Goal: Task Accomplishment & Management: Manage account settings

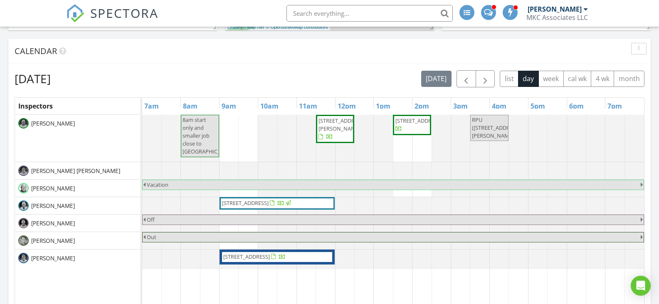
scroll to position [295, 0]
click at [481, 75] on span "button" at bounding box center [485, 79] width 10 height 10
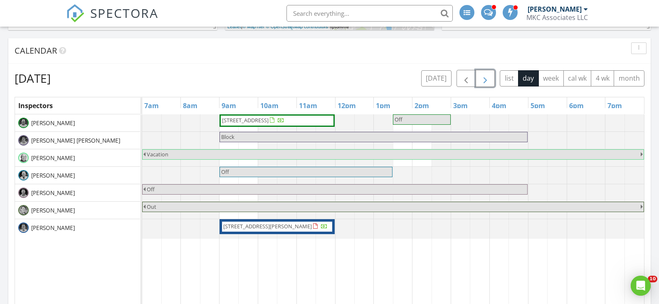
scroll to position [0, 0]
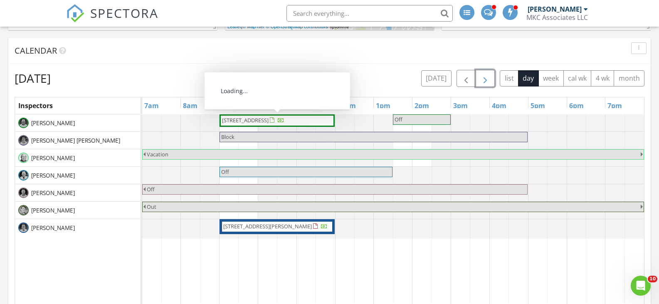
click at [267, 120] on span "30 Pleasant st, Milford 01757" at bounding box center [245, 119] width 47 height 7
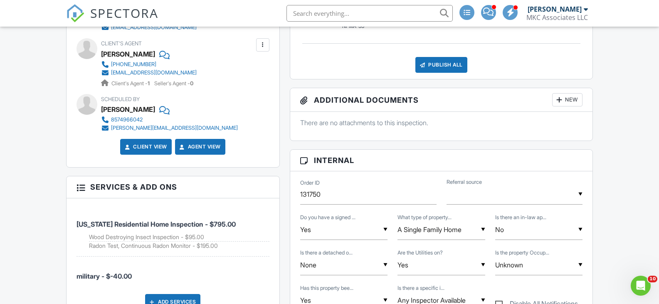
scroll to position [333, 0]
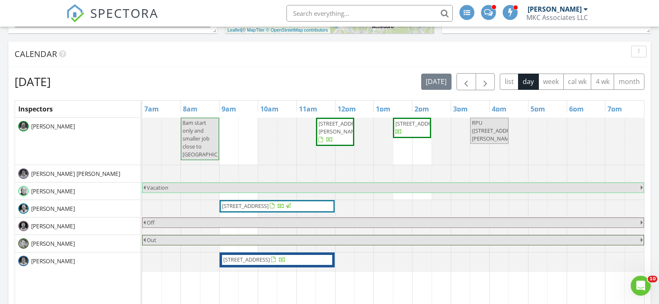
scroll to position [291, 0]
click at [469, 83] on span "button" at bounding box center [466, 82] width 10 height 10
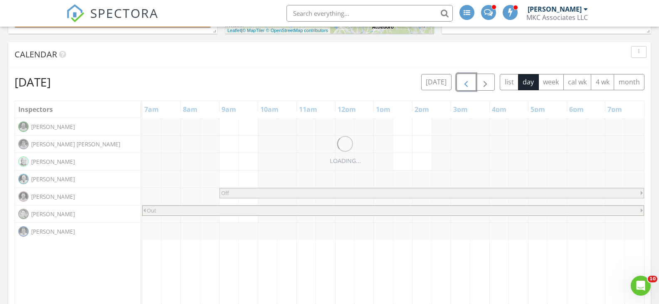
click at [469, 83] on span "button" at bounding box center [466, 82] width 10 height 10
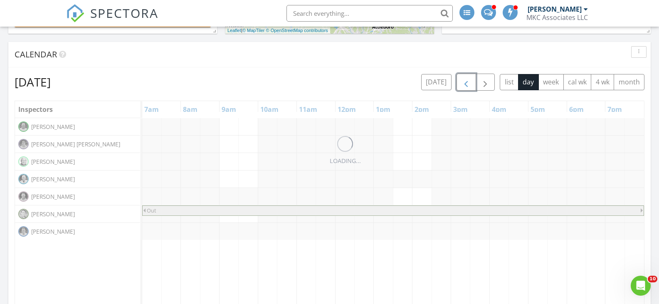
click at [469, 83] on span "button" at bounding box center [466, 82] width 10 height 10
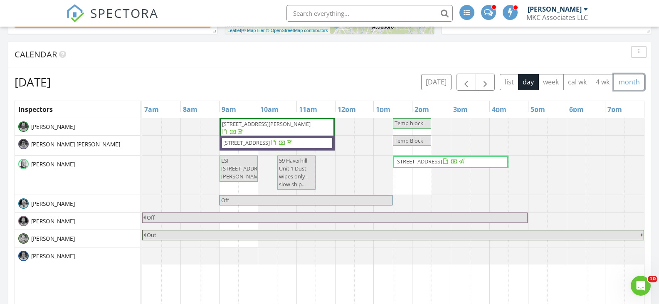
click at [630, 79] on button "month" at bounding box center [629, 82] width 31 height 16
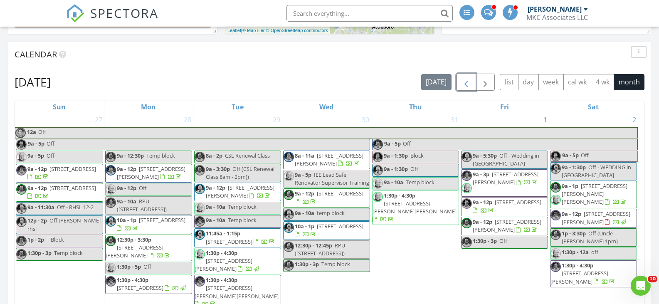
click at [465, 82] on span "button" at bounding box center [466, 82] width 10 height 10
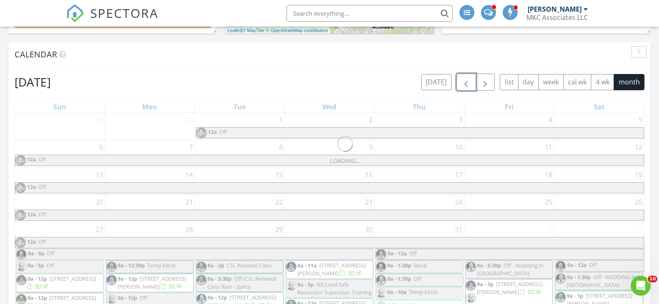
click at [465, 82] on span "button" at bounding box center [466, 82] width 10 height 10
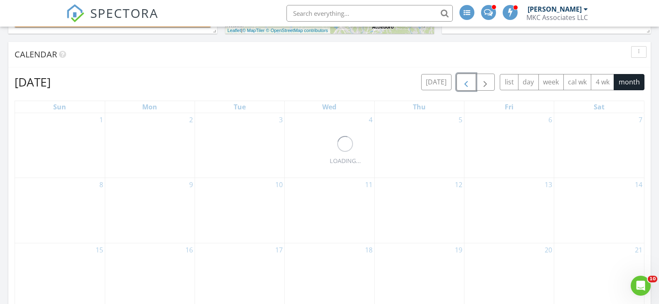
click at [465, 82] on span "button" at bounding box center [466, 82] width 10 height 10
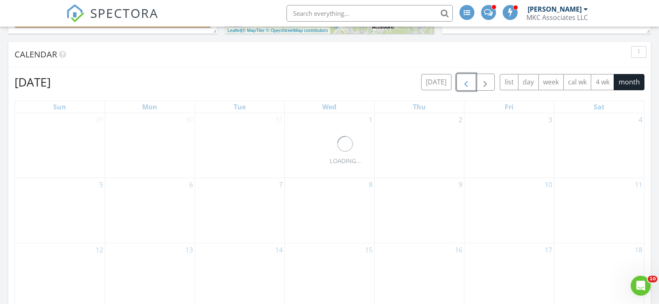
click at [465, 82] on span "button" at bounding box center [466, 82] width 10 height 10
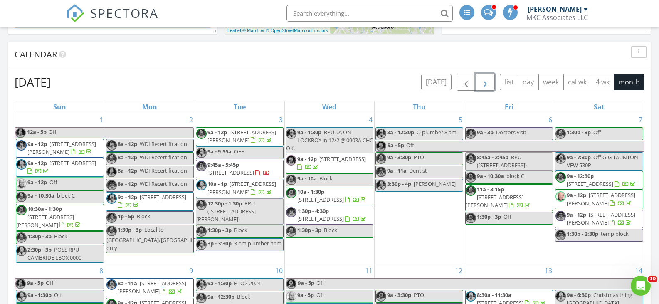
click at [486, 82] on span "button" at bounding box center [485, 82] width 10 height 10
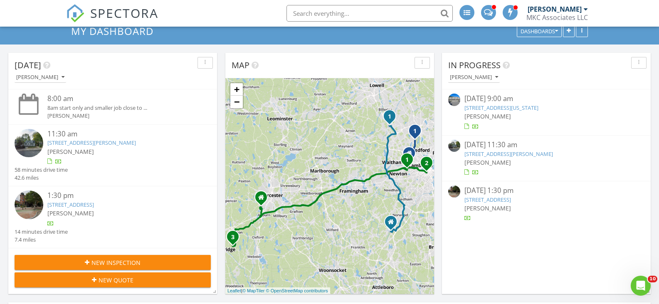
scroll to position [0, 0]
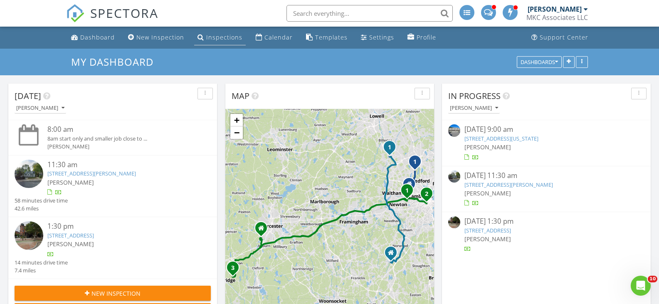
click at [218, 36] on div "Inspections" at bounding box center [224, 37] width 36 height 8
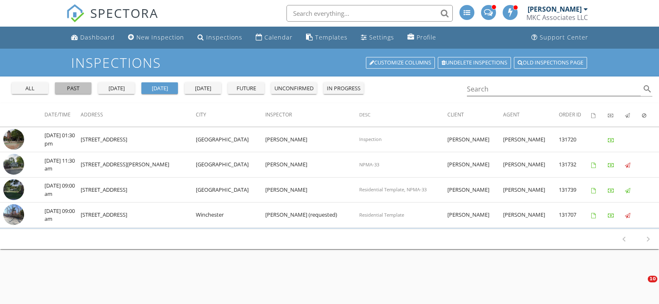
click at [71, 90] on div "past" at bounding box center [73, 88] width 30 height 8
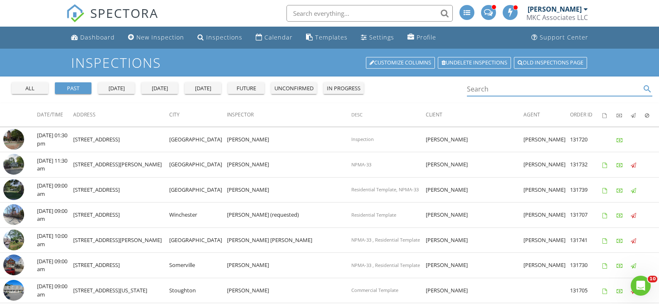
click at [473, 94] on input "Search" at bounding box center [554, 89] width 174 height 14
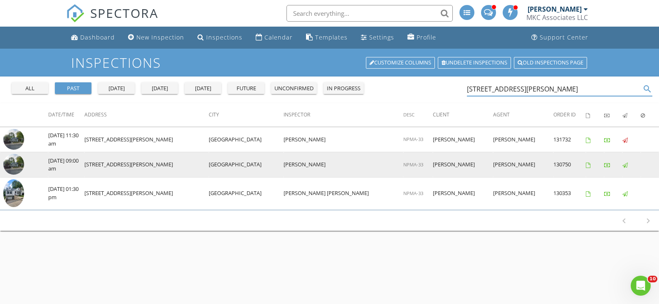
type input "28 adair rd"
click at [12, 164] on img at bounding box center [13, 164] width 21 height 21
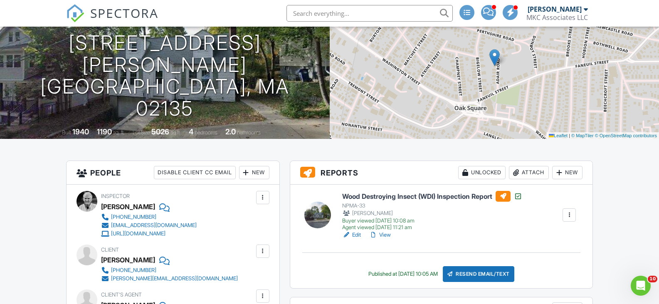
scroll to position [125, 0]
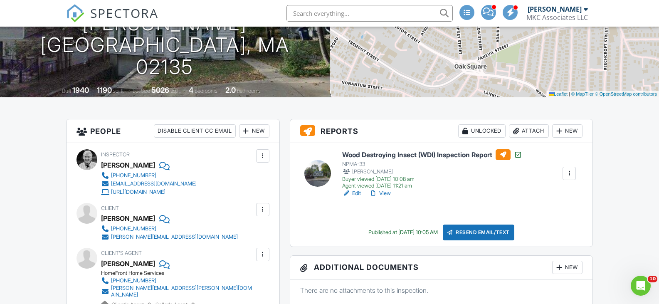
click at [381, 154] on h6 "Wood Destroying Insect (WDI) Inspection Report" at bounding box center [432, 154] width 180 height 11
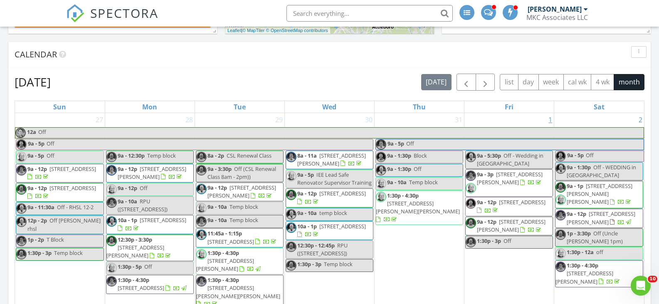
scroll to position [333, 0]
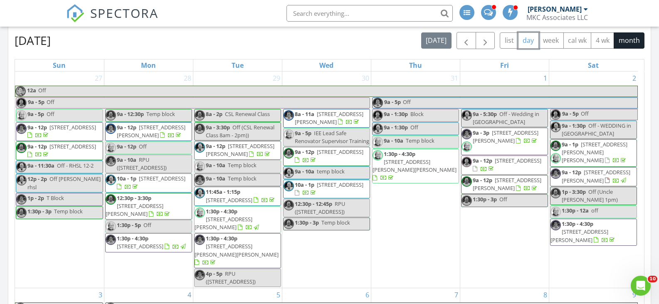
click at [526, 41] on button "day" at bounding box center [528, 40] width 21 height 16
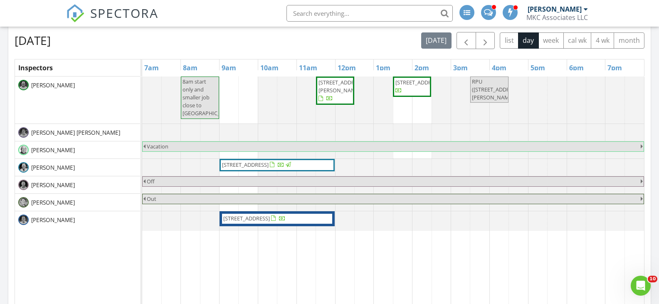
click at [339, 87] on span "28 Adair Rd, Boston 02135" at bounding box center [335, 91] width 35 height 25
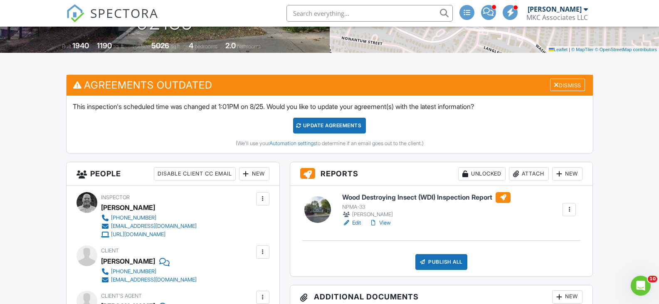
scroll to position [166, 0]
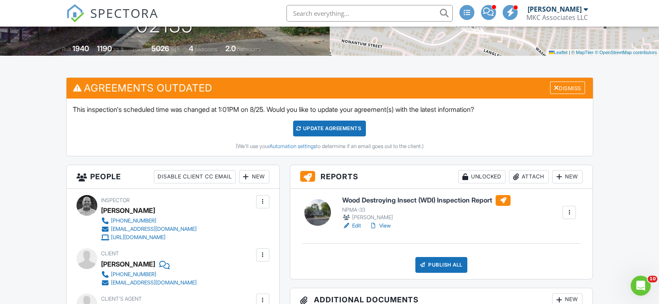
click at [391, 199] on h6 "Wood Destroying Insect (WDI) Inspection Report" at bounding box center [426, 200] width 168 height 11
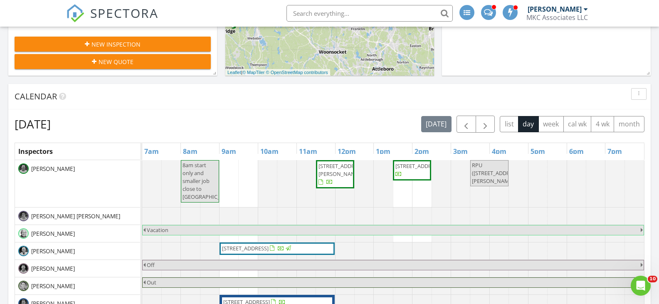
scroll to position [250, 0]
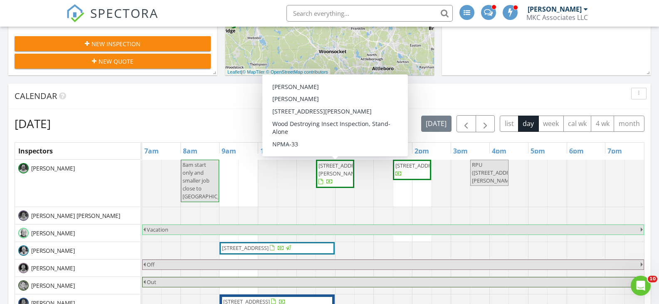
click at [335, 167] on span "[STREET_ADDRESS][PERSON_NAME]" at bounding box center [342, 169] width 47 height 15
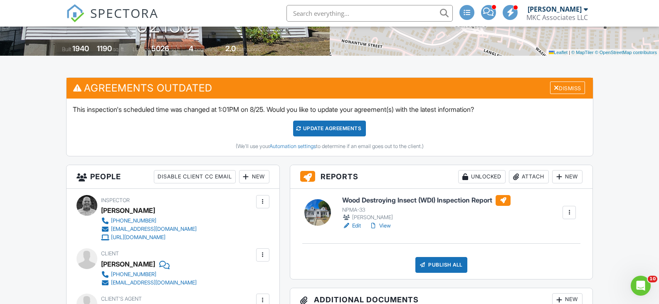
click at [415, 199] on h6 "Wood Destroying Insect (WDI) Inspection Report" at bounding box center [426, 200] width 168 height 11
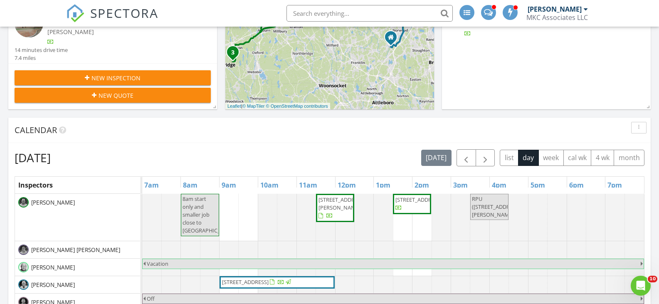
scroll to position [291, 0]
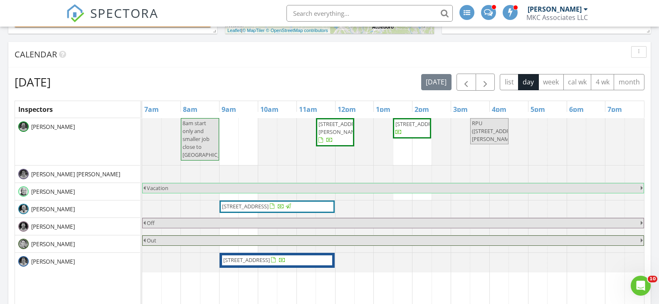
click at [340, 130] on span "28 Adair Rd, Boston 02135" at bounding box center [335, 132] width 35 height 25
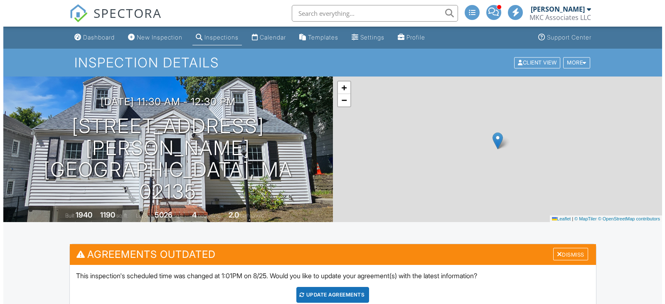
scroll to position [166, 0]
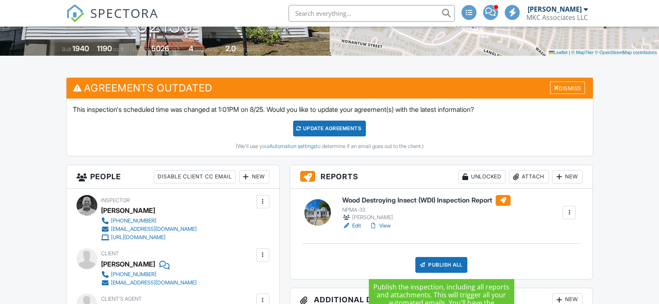
click at [445, 267] on div "Publish All" at bounding box center [441, 265] width 52 height 16
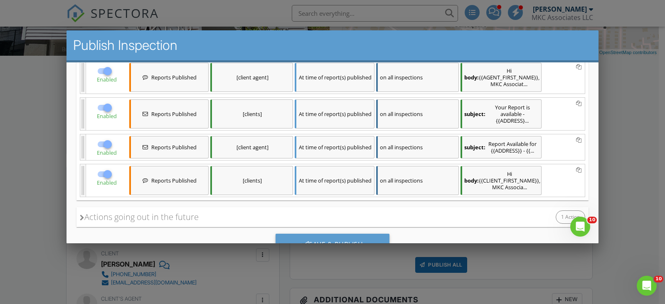
scroll to position [125, 0]
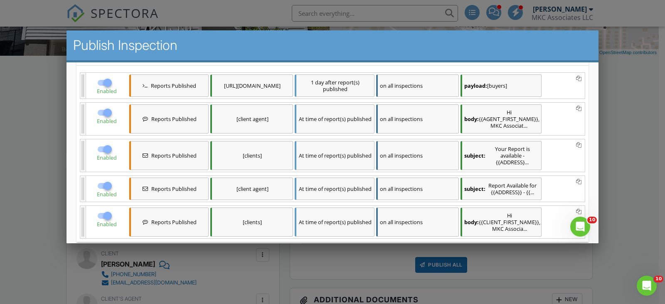
drag, startPoint x: 106, startPoint y: 110, endPoint x: 109, endPoint y: 117, distance: 7.3
click at [106, 110] on div at bounding box center [108, 113] width 14 height 14
checkbox input "false"
click at [108, 183] on div at bounding box center [108, 186] width 14 height 14
checkbox input "false"
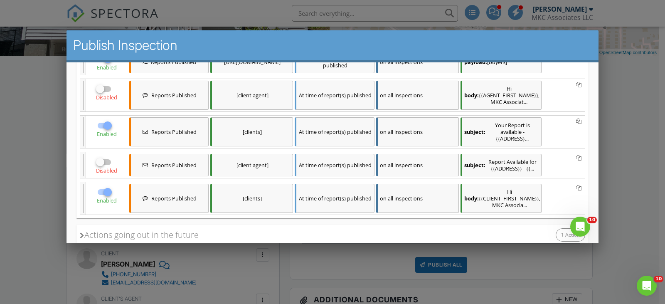
scroll to position [200, 0]
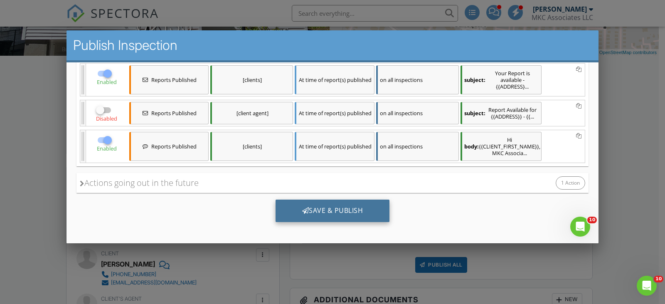
click at [331, 213] on div "Save & Publish" at bounding box center [333, 211] width 114 height 22
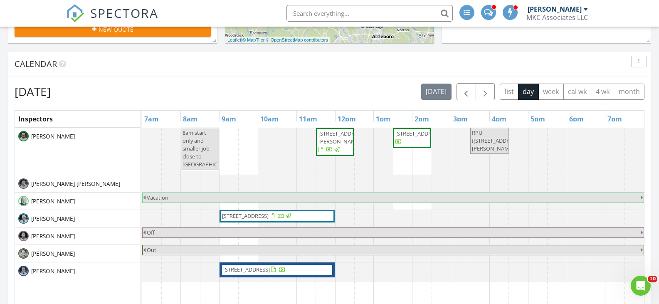
scroll to position [291, 0]
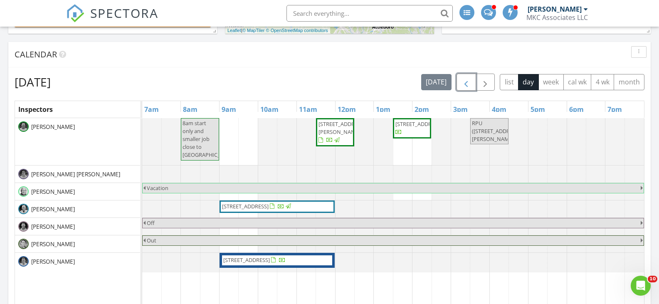
click at [467, 85] on span "button" at bounding box center [466, 82] width 10 height 10
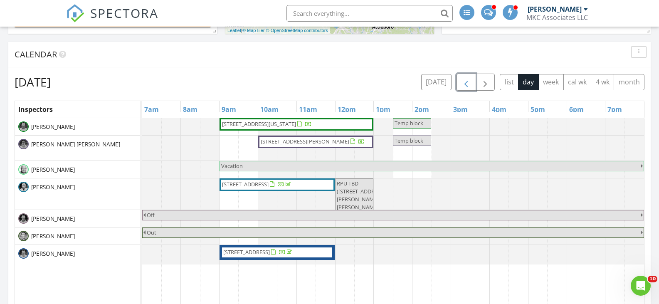
click at [467, 82] on span "button" at bounding box center [466, 82] width 10 height 10
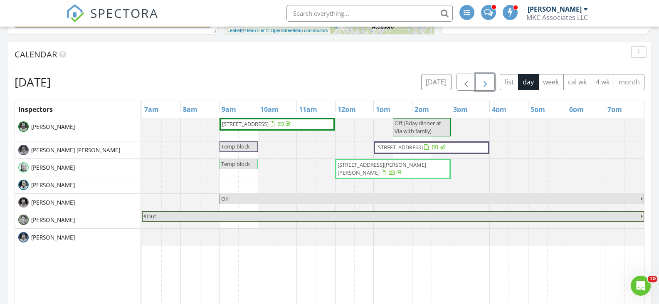
click at [487, 83] on span "button" at bounding box center [485, 82] width 10 height 10
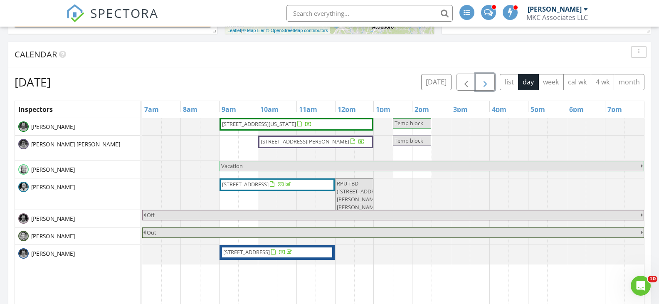
click at [487, 83] on span "button" at bounding box center [485, 82] width 10 height 10
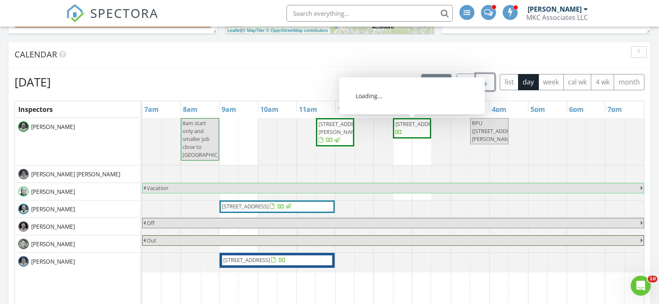
click at [418, 133] on span "667 Tremont St 2 2, Boston 02118" at bounding box center [412, 128] width 35 height 16
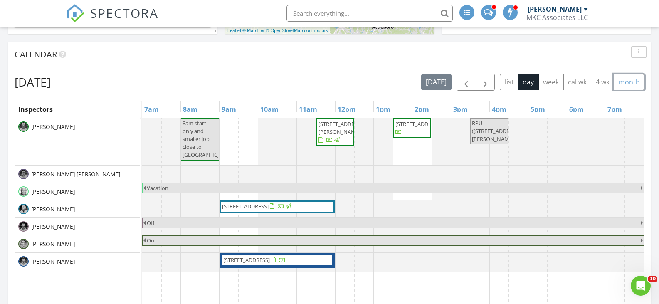
click at [631, 84] on button "month" at bounding box center [629, 82] width 31 height 16
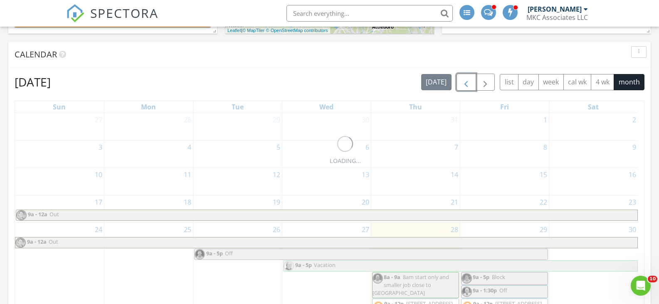
click at [466, 84] on span "button" at bounding box center [466, 82] width 10 height 10
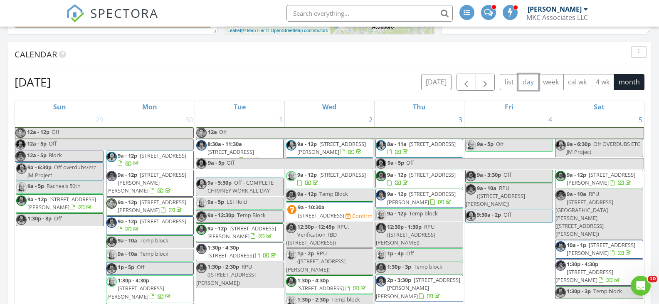
click at [530, 82] on button "day" at bounding box center [528, 82] width 21 height 16
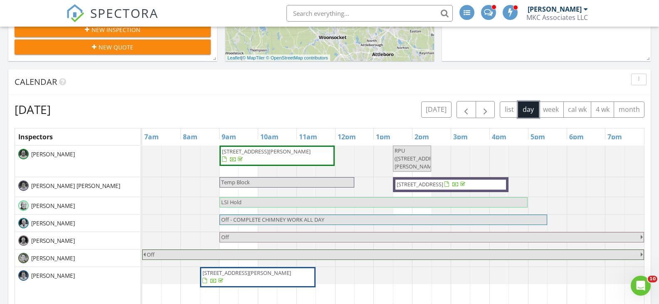
scroll to position [250, 0]
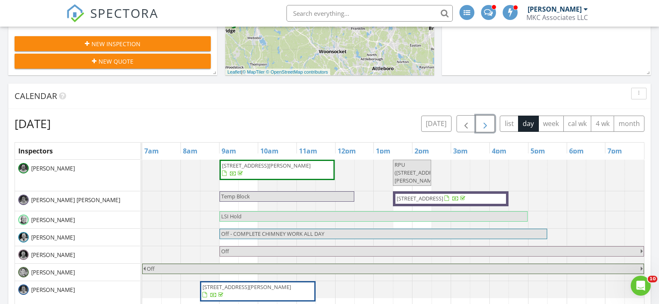
click at [484, 125] on span "button" at bounding box center [485, 124] width 10 height 10
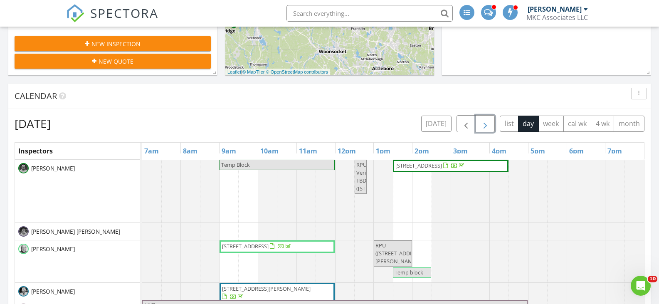
click at [484, 125] on span "button" at bounding box center [485, 124] width 10 height 10
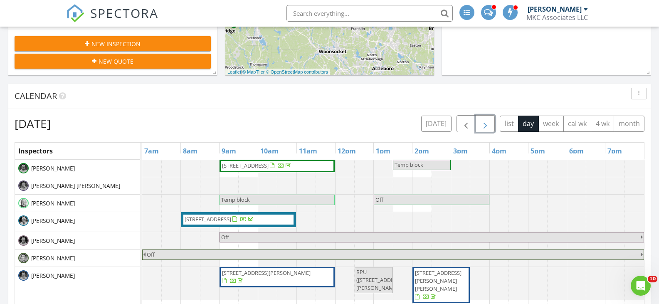
click at [484, 125] on span "button" at bounding box center [485, 124] width 10 height 10
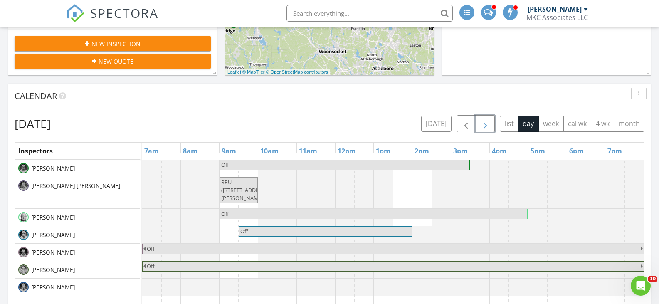
click at [484, 125] on span "button" at bounding box center [485, 124] width 10 height 10
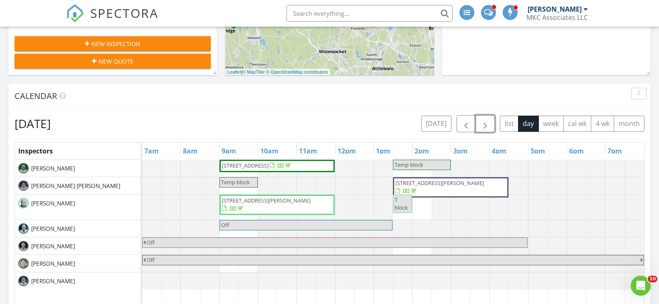
click at [484, 125] on span "button" at bounding box center [485, 124] width 10 height 10
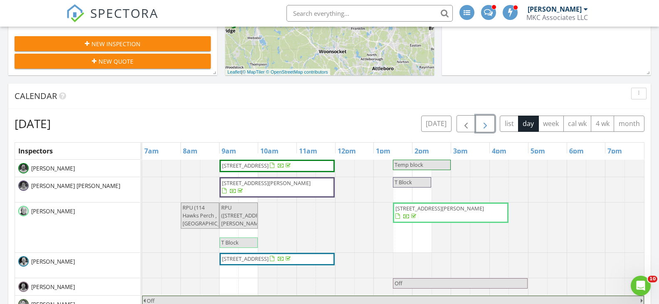
click at [484, 125] on span "button" at bounding box center [485, 124] width 10 height 10
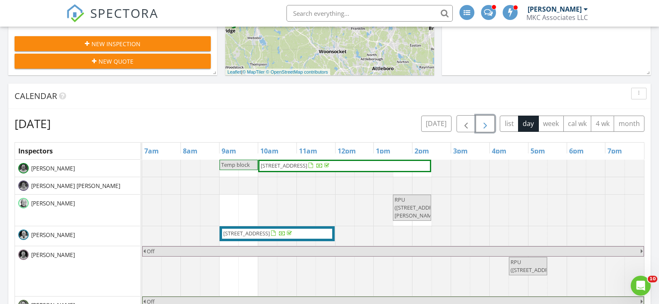
click at [484, 125] on span "button" at bounding box center [485, 124] width 10 height 10
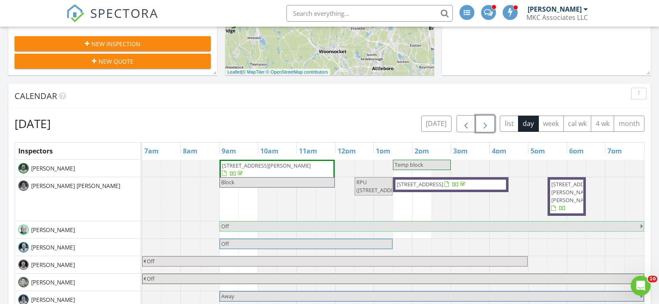
click at [484, 125] on span "button" at bounding box center [485, 124] width 10 height 10
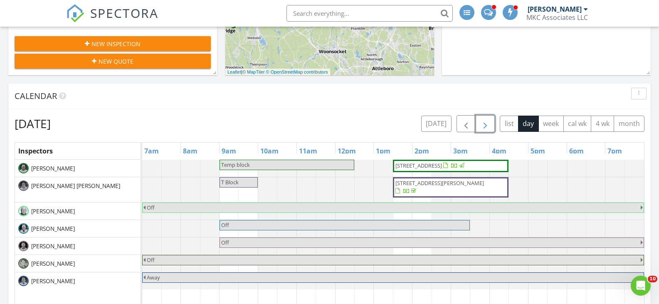
click at [484, 125] on span "button" at bounding box center [485, 124] width 10 height 10
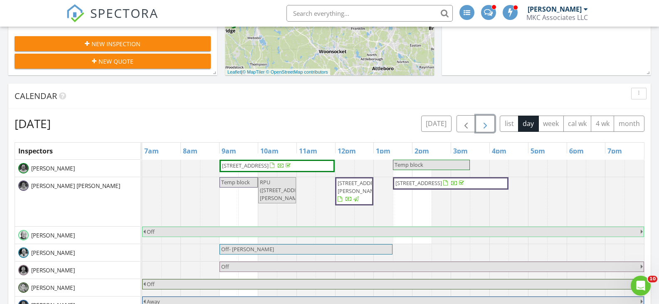
click at [484, 125] on span "button" at bounding box center [485, 124] width 10 height 10
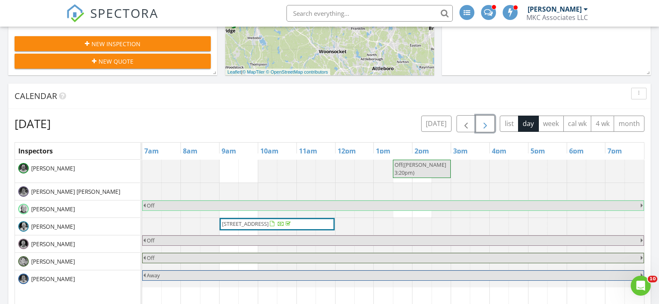
click at [484, 125] on span "button" at bounding box center [485, 124] width 10 height 10
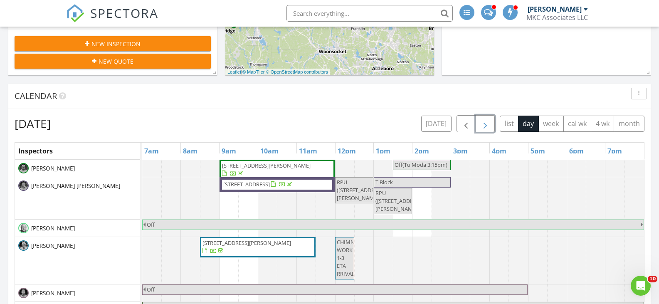
click at [485, 125] on span "button" at bounding box center [485, 124] width 10 height 10
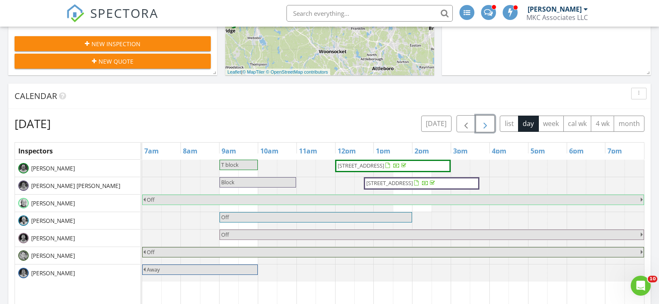
click at [486, 124] on span "button" at bounding box center [485, 124] width 10 height 10
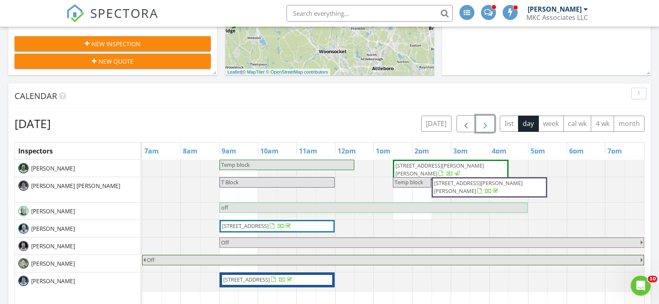
click at [486, 124] on span "button" at bounding box center [485, 124] width 10 height 10
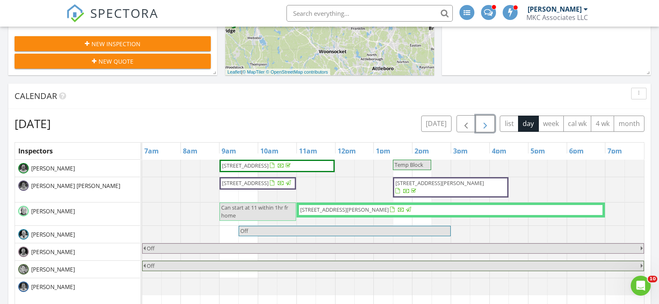
click at [486, 124] on span "button" at bounding box center [485, 124] width 10 height 10
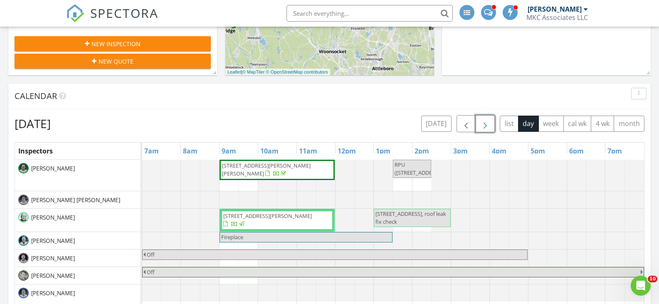
click at [486, 124] on span "button" at bounding box center [485, 124] width 10 height 10
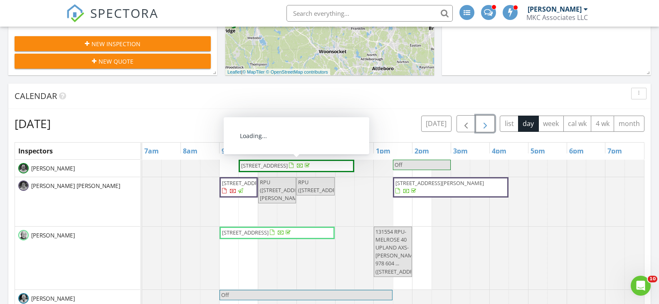
click at [258, 165] on span "667 Tremont St 2, Boston 02118" at bounding box center [264, 165] width 47 height 7
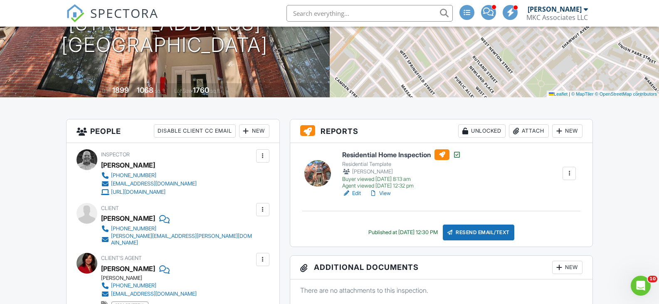
click at [397, 152] on h6 "Residential Home Inspection" at bounding box center [401, 154] width 119 height 11
